Goal: Information Seeking & Learning: Learn about a topic

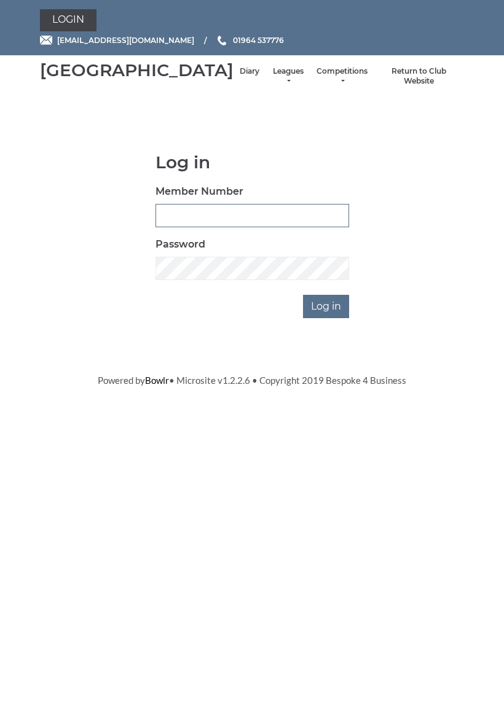
type input "0927"
click at [327, 318] on input "Log in" at bounding box center [326, 306] width 46 height 23
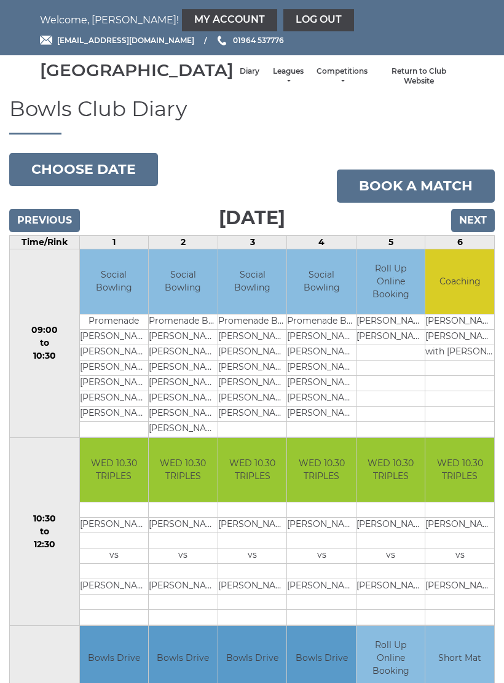
click at [182, 19] on link "My Account" at bounding box center [229, 20] width 95 height 22
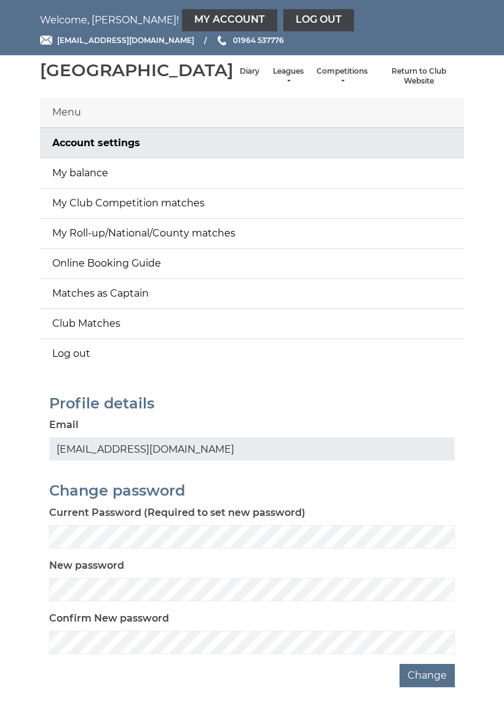
click at [106, 185] on link "My balance" at bounding box center [252, 174] width 424 height 30
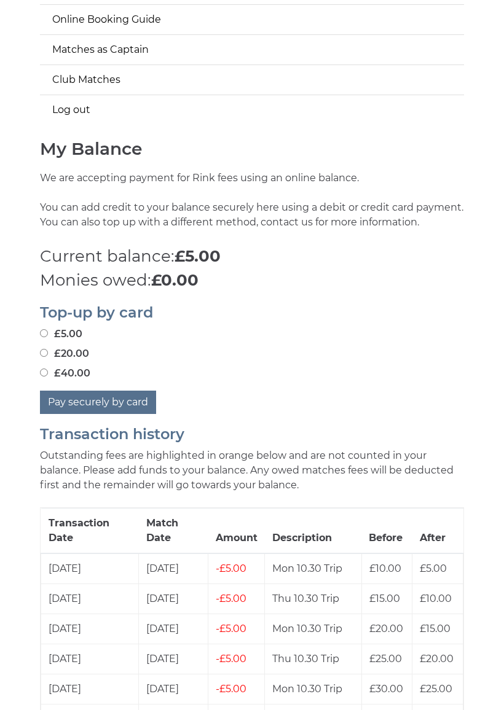
scroll to position [245, 0]
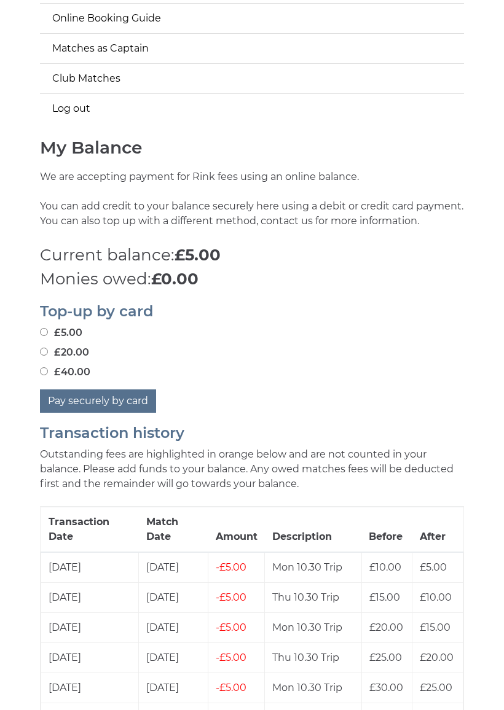
click at [120, 413] on button "Pay securely by card" at bounding box center [98, 401] width 116 height 23
click at [47, 376] on input "£40.00" at bounding box center [44, 372] width 8 height 8
radio input "true"
click at [117, 413] on button "Pay securely by card" at bounding box center [98, 401] width 116 height 23
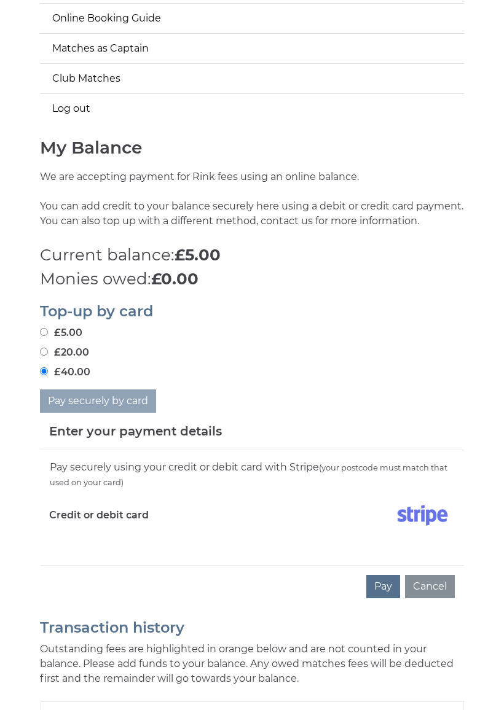
click at [132, 531] on label "Credit or debit card" at bounding box center [99, 515] width 100 height 31
click at [119, 531] on label "Credit or debit card" at bounding box center [99, 515] width 100 height 31
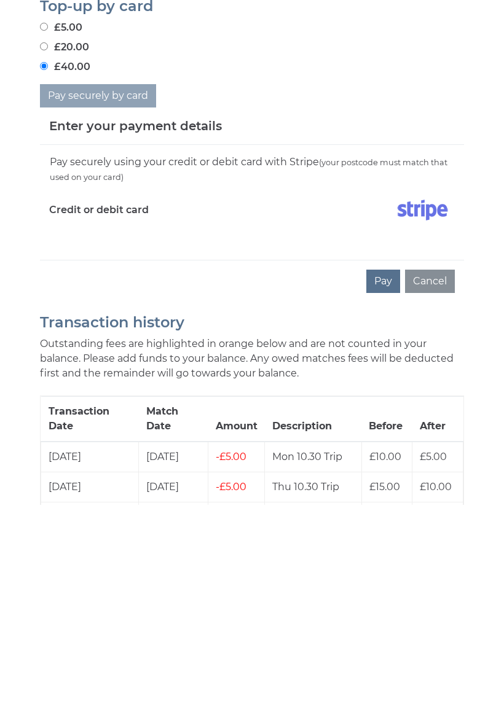
click at [438, 475] on button "Cancel" at bounding box center [430, 486] width 50 height 23
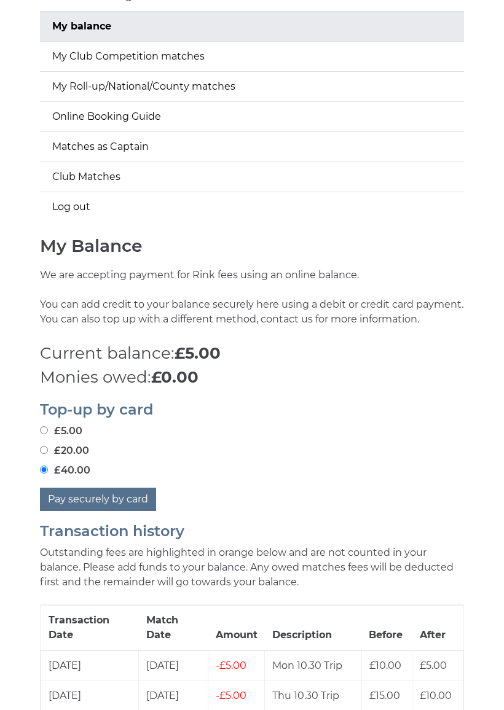
scroll to position [147, 0]
click at [322, 390] on p "Monies owed: £0.00" at bounding box center [252, 378] width 424 height 24
click at [58, 439] on label "£5.00" at bounding box center [61, 431] width 42 height 15
click at [48, 435] on input "£5.00" at bounding box center [44, 431] width 8 height 8
radio input "true"
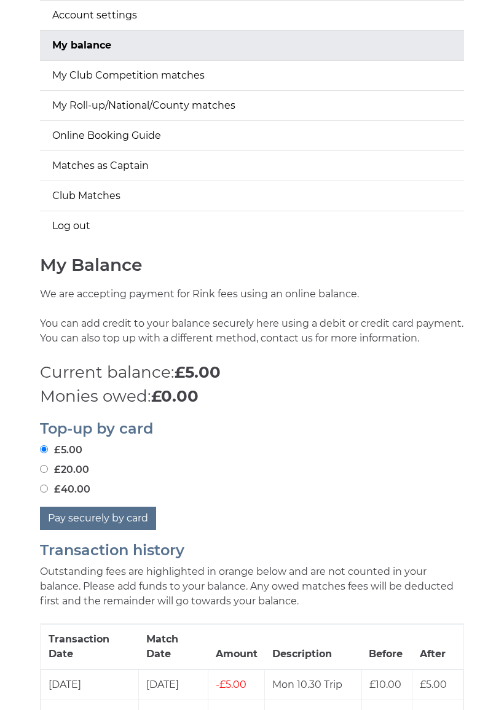
scroll to position [0, 0]
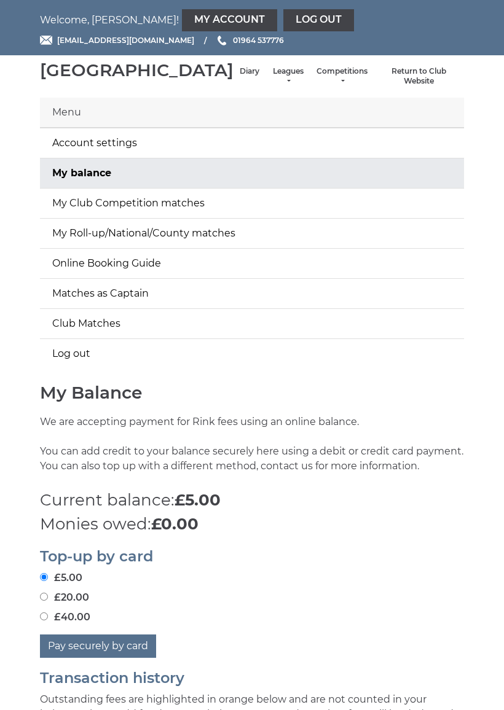
click at [272, 85] on link "Leagues" at bounding box center [288, 76] width 33 height 20
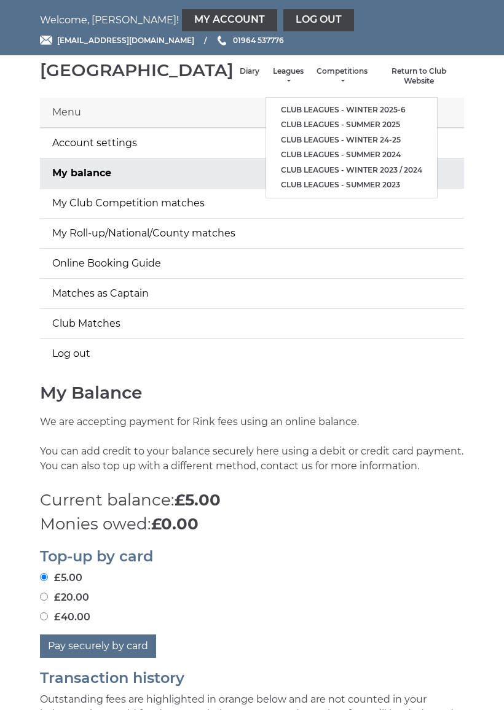
click at [298, 112] on link "Club leagues - Winter 2025-6" at bounding box center [351, 110] width 171 height 15
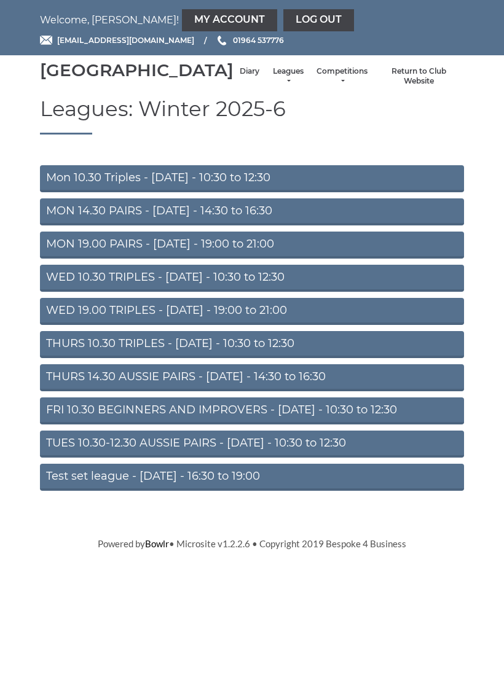
click at [203, 192] on link "Mon 10.30 Triples - Monday - 10:30 to 12:30" at bounding box center [252, 178] width 424 height 27
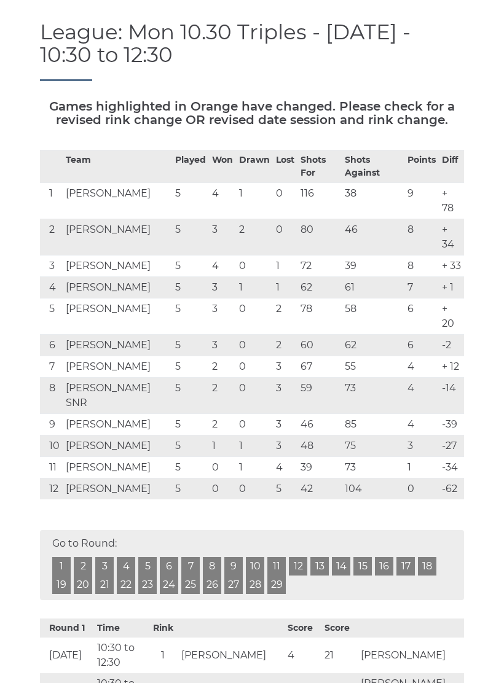
scroll to position [121, 0]
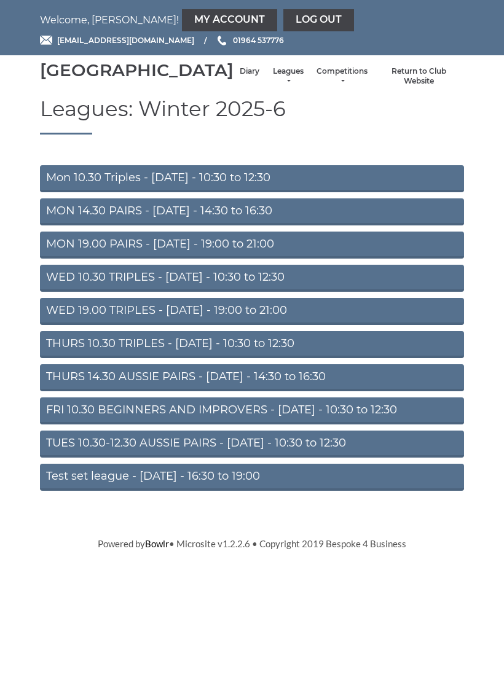
click at [246, 392] on link "THURS 14.30 AUSSIE PAIRS - Thursday - 14:30 to 16:30" at bounding box center [252, 377] width 424 height 27
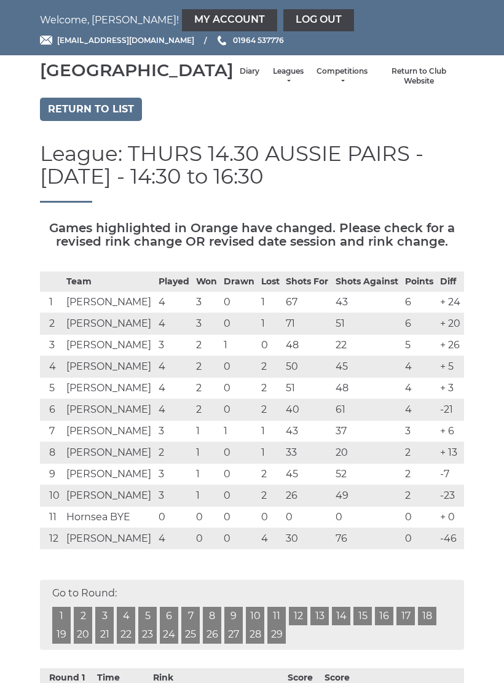
click at [106, 120] on link "Return to list" at bounding box center [91, 109] width 102 height 23
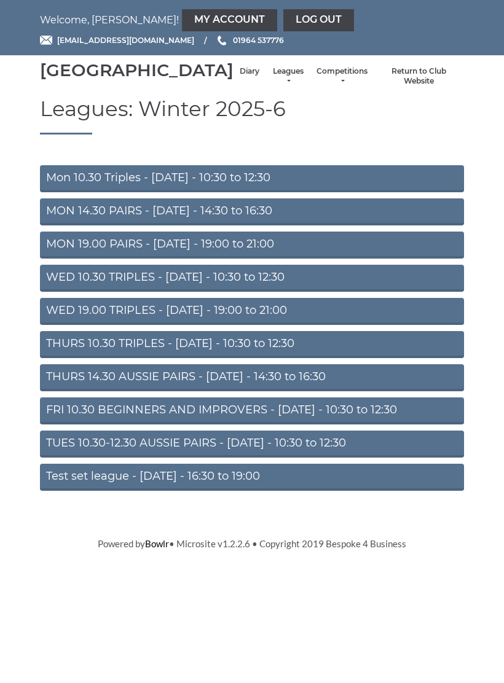
click at [210, 358] on link "THURS 10.30 TRIPLES - Thursday - 10:30 to 12:30" at bounding box center [252, 344] width 424 height 27
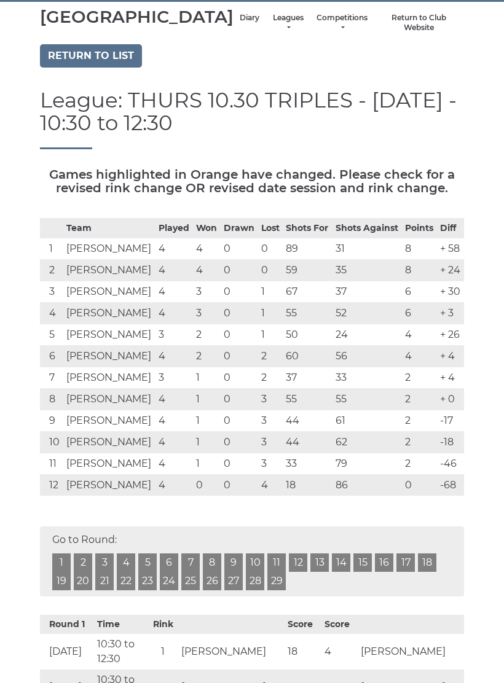
scroll to position [54, 0]
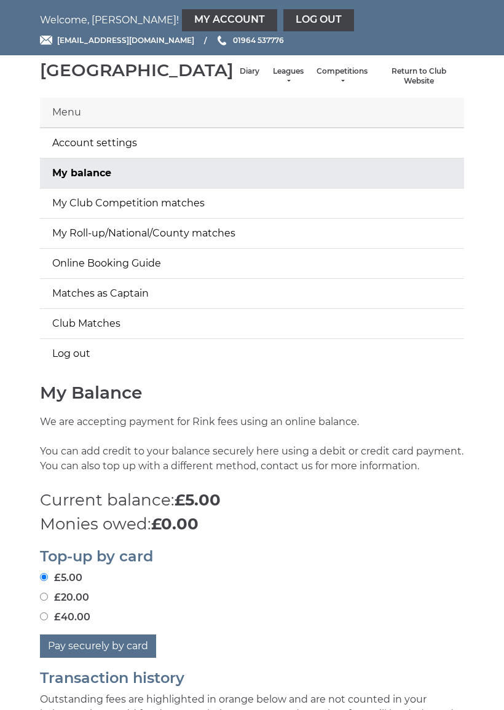
click at [283, 18] on link "Log out" at bounding box center [318, 20] width 71 height 22
